Goal: Information Seeking & Learning: Learn about a topic

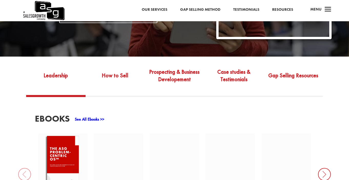
scroll to position [159, 0]
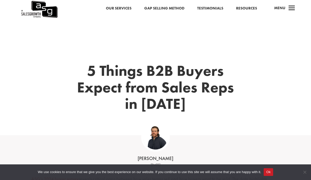
click at [153, 97] on h1 "5 Things B2B Buyers Expect from Sales Reps in 2025" at bounding box center [155, 88] width 169 height 52
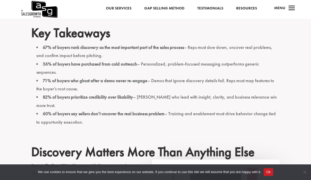
scroll to position [223, 0]
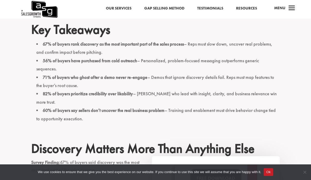
click at [163, 90] on li "82% of buyers prioritize credibility over likability – Sellers who lead with in…" at bounding box center [158, 98] width 244 height 17
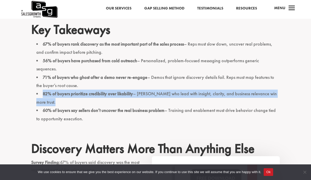
click at [180, 73] on li "71% of buyers who ghost after a demo never re-engage – Demos that ignore discov…" at bounding box center [158, 81] width 244 height 17
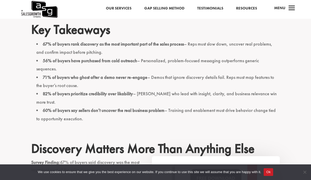
click at [211, 57] on li "56% of buyers have purchased from cold outreach – Personalized, problem-focused…" at bounding box center [158, 65] width 244 height 17
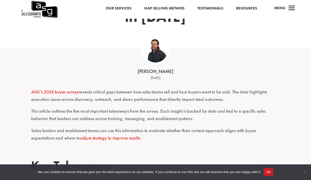
scroll to position [87, 0]
click at [126, 92] on p "ASG’s 2024 buyer survey reveals critical gaps between how sales teams sell and …" at bounding box center [155, 97] width 249 height 19
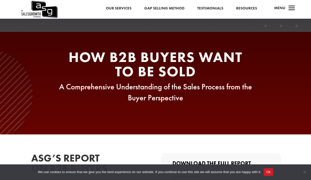
click at [185, 75] on span "How B2B Buyers Want To Be Sold" at bounding box center [156, 64] width 174 height 33
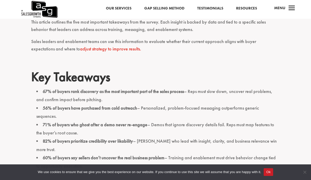
scroll to position [186, 0]
